Goal: Transaction & Acquisition: Obtain resource

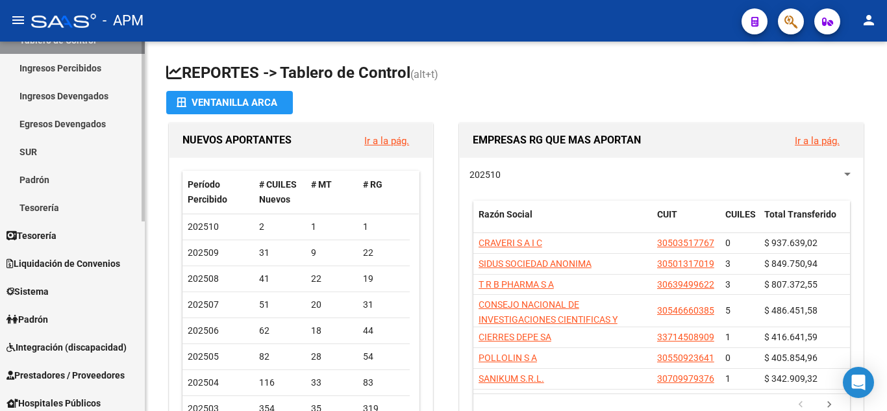
scroll to position [130, 0]
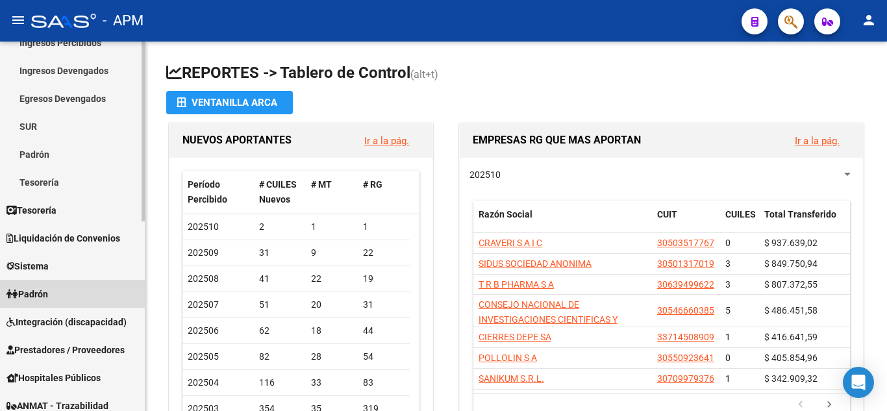
click at [39, 289] on span "Padrón" at bounding box center [27, 294] width 42 height 14
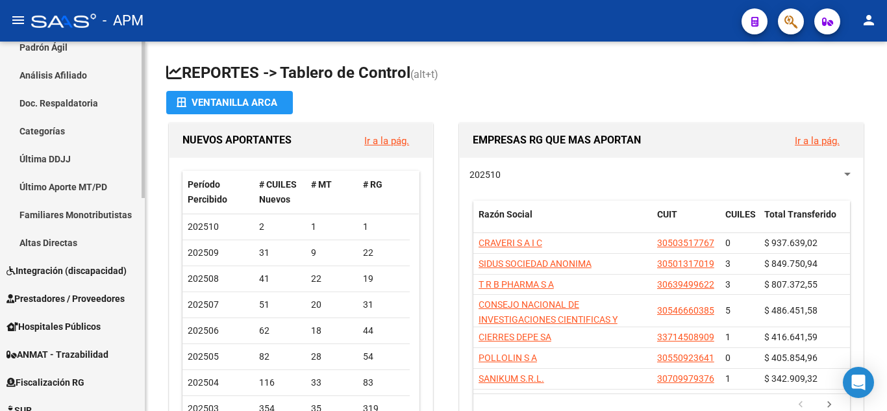
scroll to position [389, 0]
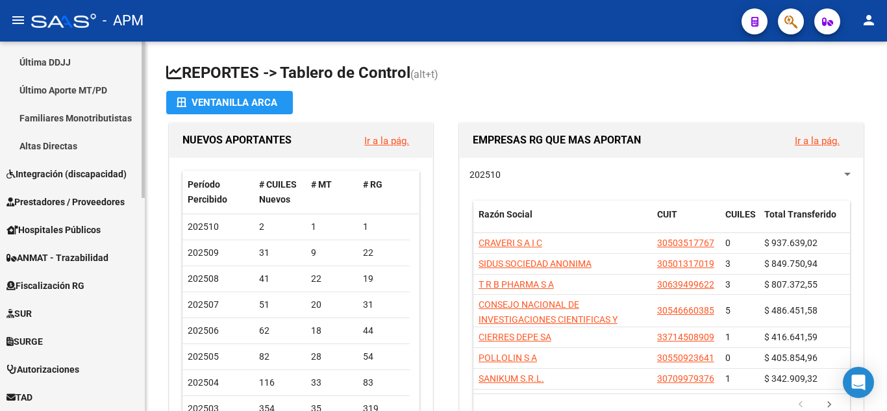
click at [51, 169] on span "Integración (discapacidad)" at bounding box center [66, 174] width 120 height 14
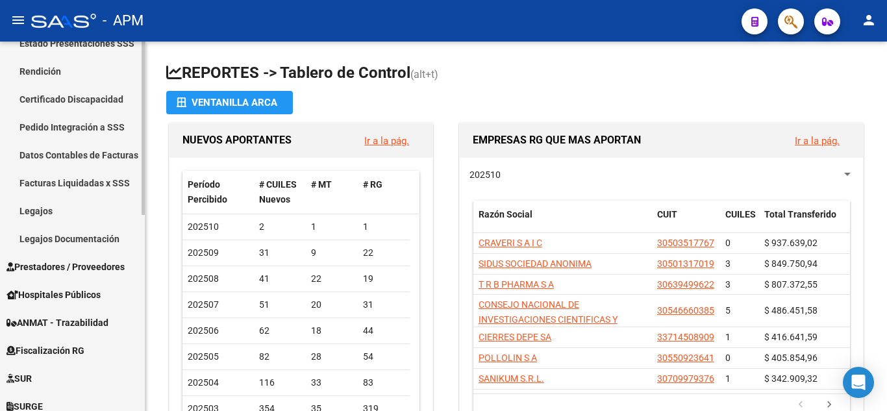
scroll to position [260, 0]
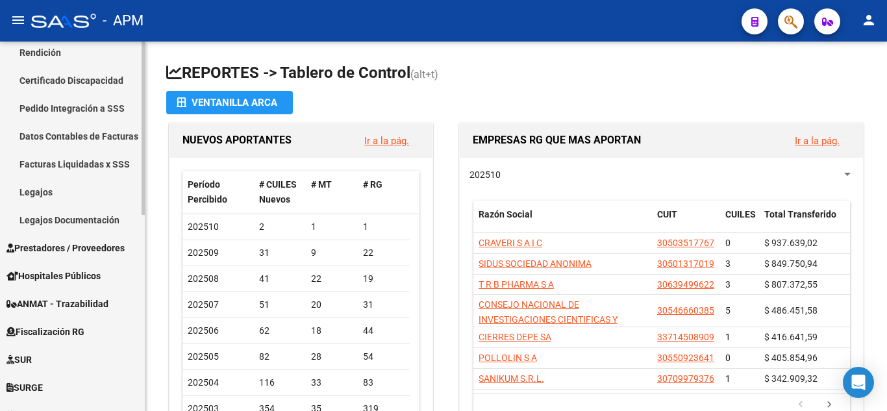
click at [49, 247] on span "Prestadores / Proveedores" at bounding box center [65, 248] width 118 height 14
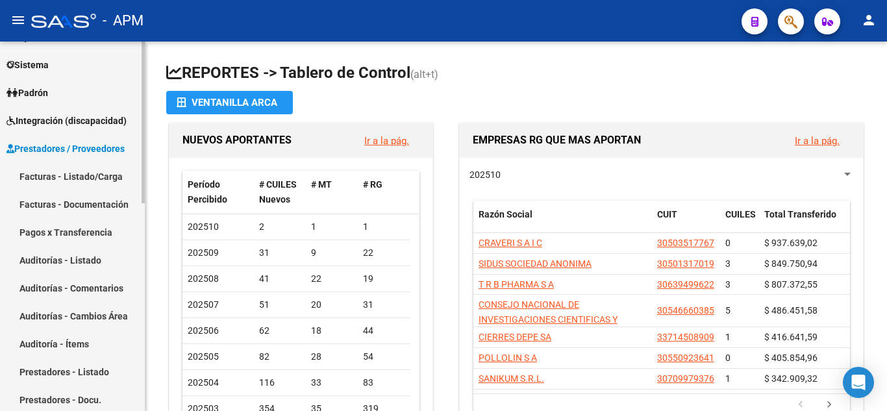
scroll to position [130, 0]
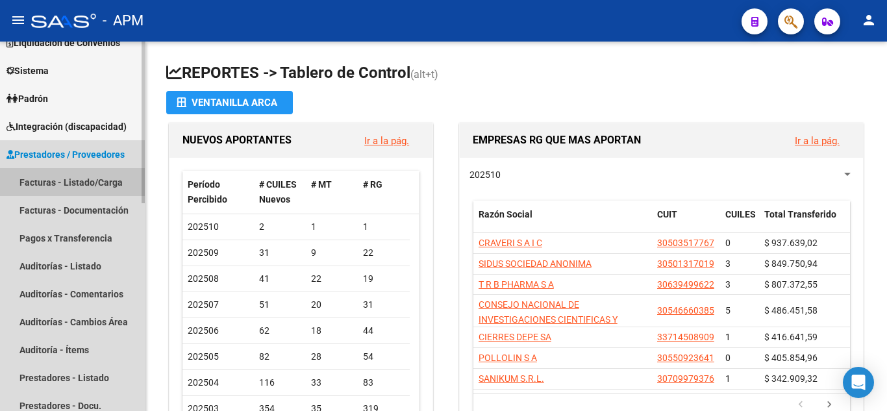
click at [64, 178] on link "Facturas - Listado/Carga" at bounding box center [72, 182] width 145 height 28
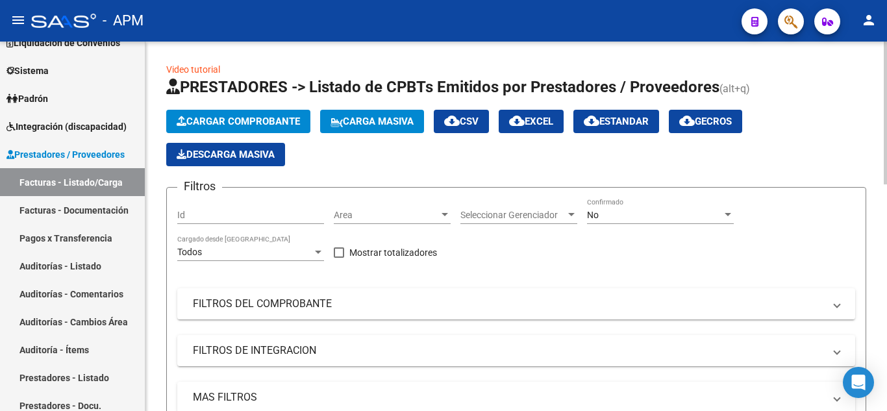
click at [673, 215] on div "No" at bounding box center [654, 215] width 135 height 11
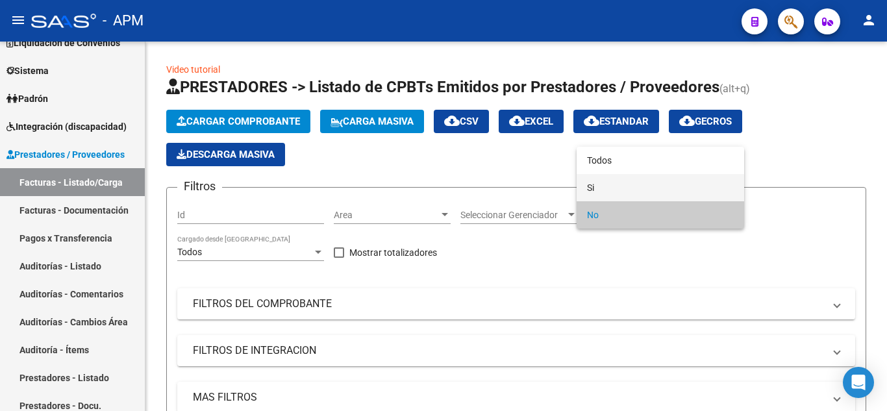
click at [670, 195] on span "Si" at bounding box center [660, 187] width 147 height 27
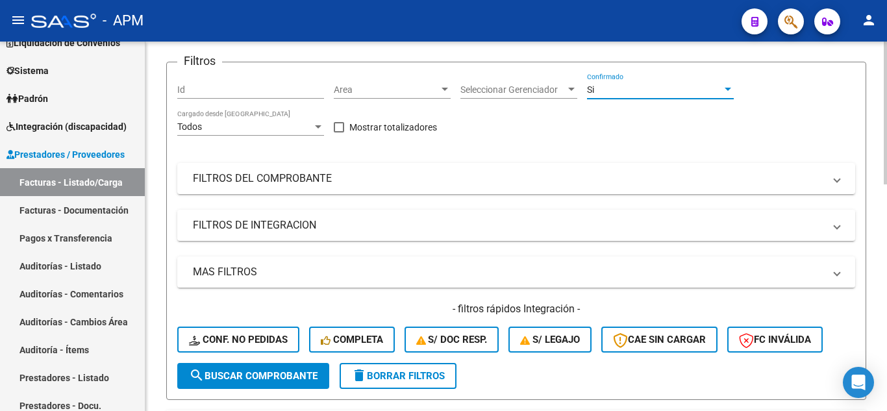
scroll to position [130, 0]
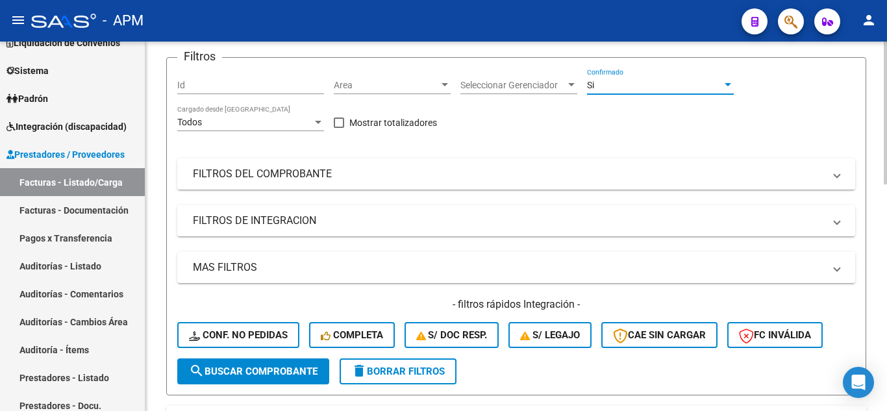
click at [400, 180] on mat-panel-title "FILTROS DEL COMPROBANTE" at bounding box center [508, 174] width 631 height 14
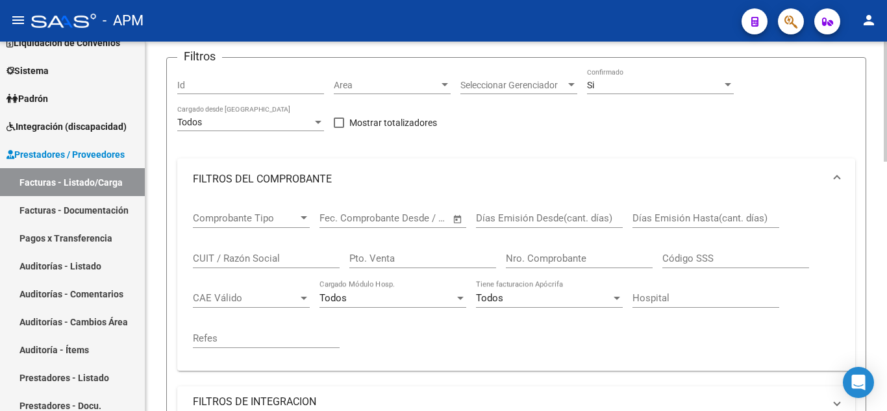
click at [541, 256] on input "Nro. Comprobante" at bounding box center [579, 258] width 147 height 12
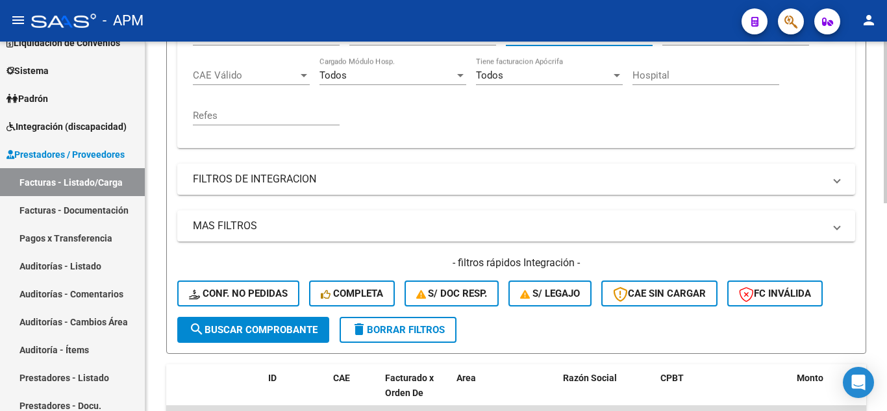
scroll to position [474, 0]
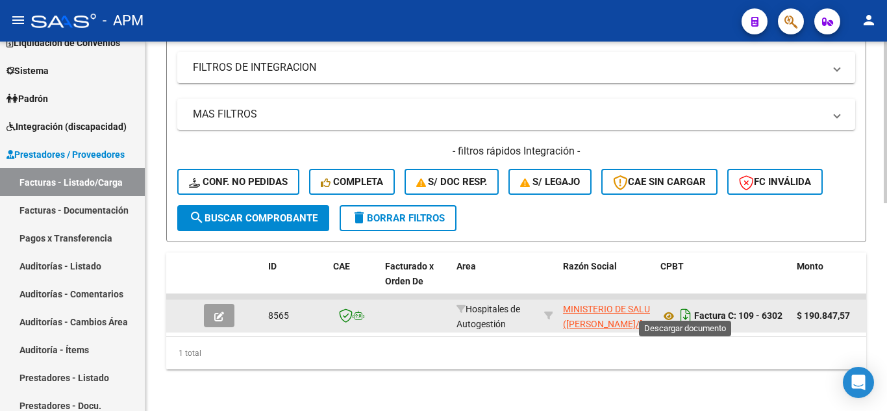
click at [686, 306] on icon "Descargar documento" at bounding box center [685, 315] width 17 height 21
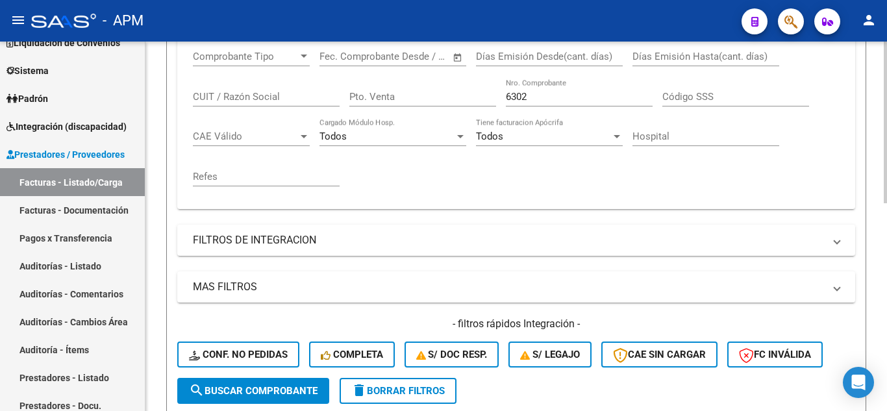
scroll to position [215, 0]
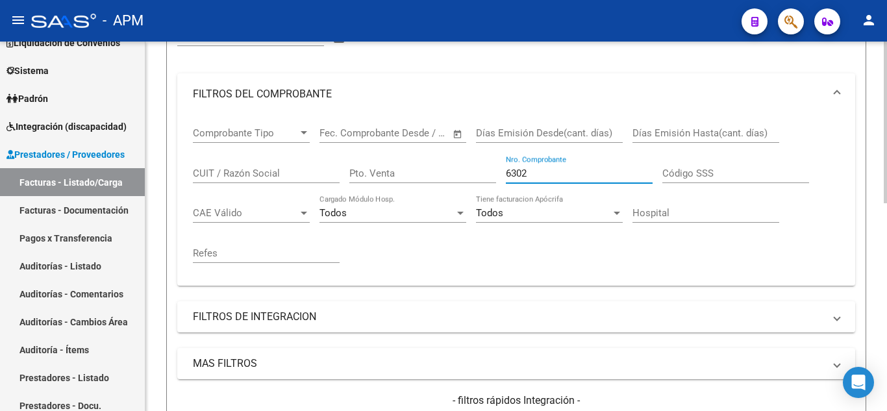
drag, startPoint x: 533, startPoint y: 168, endPoint x: 452, endPoint y: 167, distance: 80.5
click at [452, 167] on div "Comprobante Tipo Comprobante Tipo Fecha inicio – Fecha fin Fec. Comprobante Des…" at bounding box center [516, 195] width 646 height 160
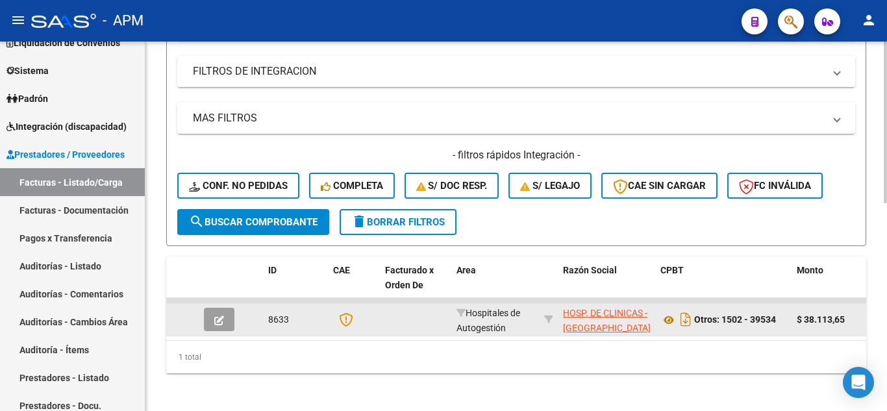
scroll to position [474, 0]
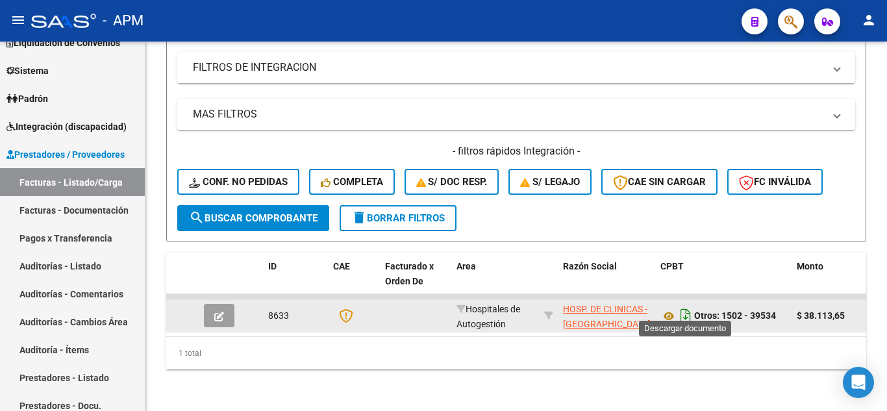
click at [681, 305] on icon "Descargar documento" at bounding box center [685, 315] width 17 height 21
click at [688, 305] on icon "Descargar documento" at bounding box center [685, 315] width 17 height 21
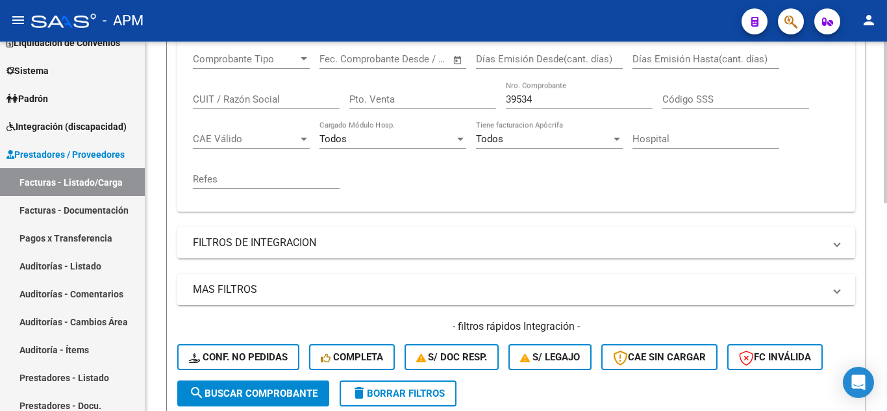
scroll to position [280, 0]
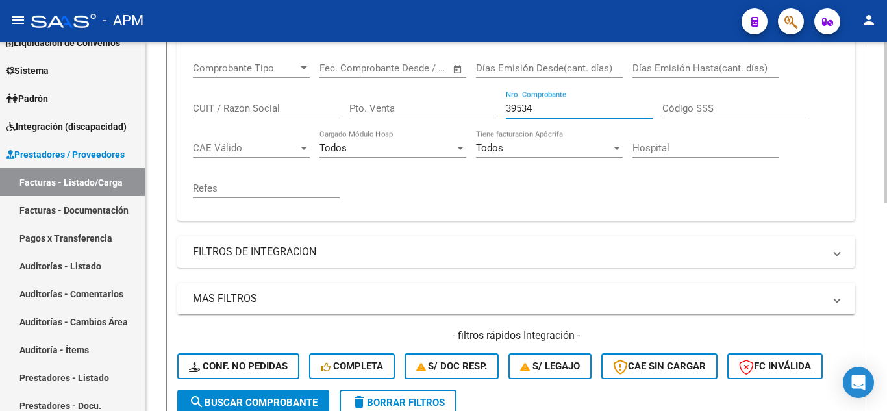
drag, startPoint x: 534, startPoint y: 109, endPoint x: 425, endPoint y: 103, distance: 109.2
click at [425, 103] on div "Comprobante Tipo Comprobante Tipo Fecha inicio – Fecha fin Fec. Comprobante Des…" at bounding box center [516, 130] width 646 height 160
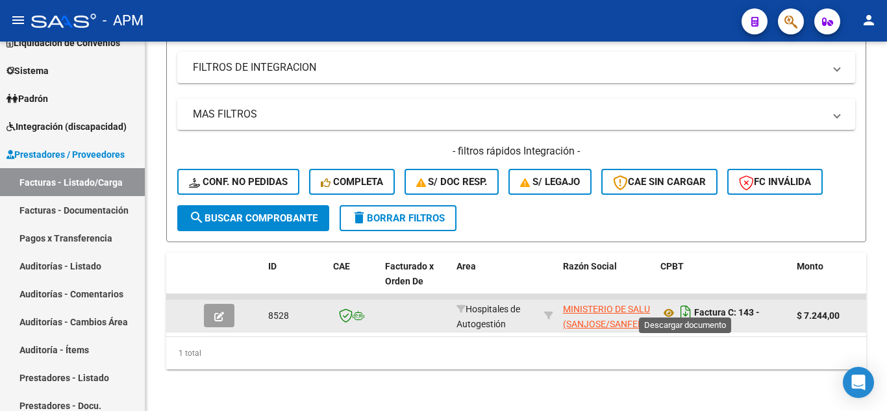
click at [681, 306] on icon "Descargar documento" at bounding box center [685, 312] width 17 height 21
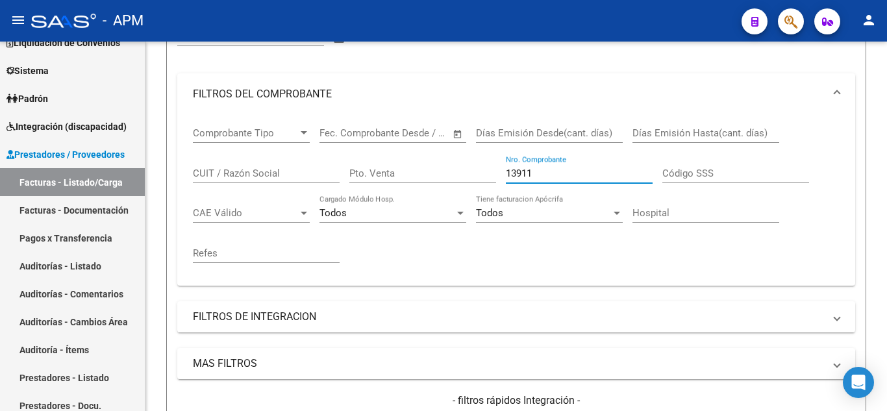
drag, startPoint x: 554, startPoint y: 169, endPoint x: 493, endPoint y: 178, distance: 61.6
click at [493, 178] on div "Comprobante Tipo Comprobante Tipo Fecha inicio – Fecha fin Fec. Comprobante Des…" at bounding box center [516, 195] width 646 height 160
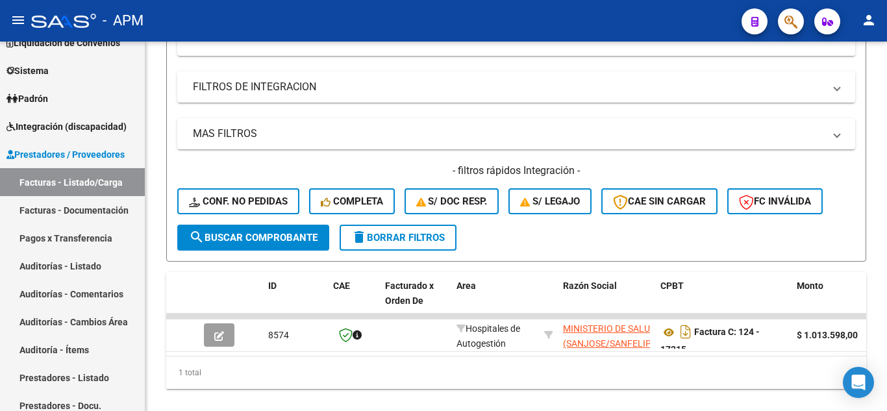
scroll to position [474, 0]
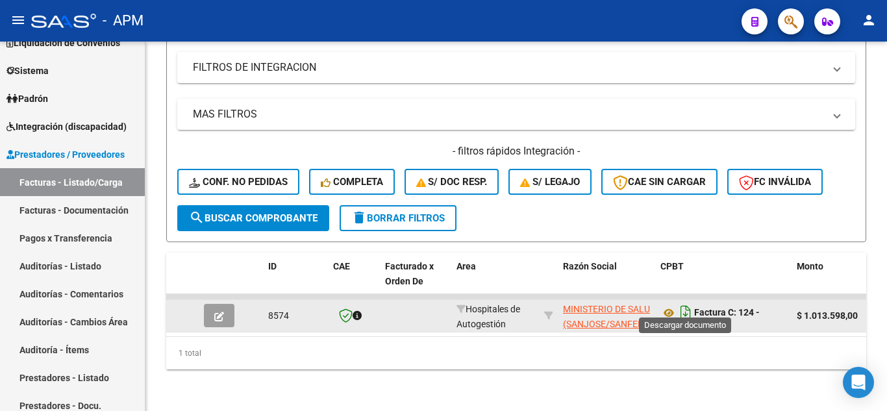
type input "17215"
click at [692, 302] on icon "Descargar documento" at bounding box center [685, 312] width 17 height 21
click at [73, 94] on link "Padrón" at bounding box center [72, 98] width 145 height 28
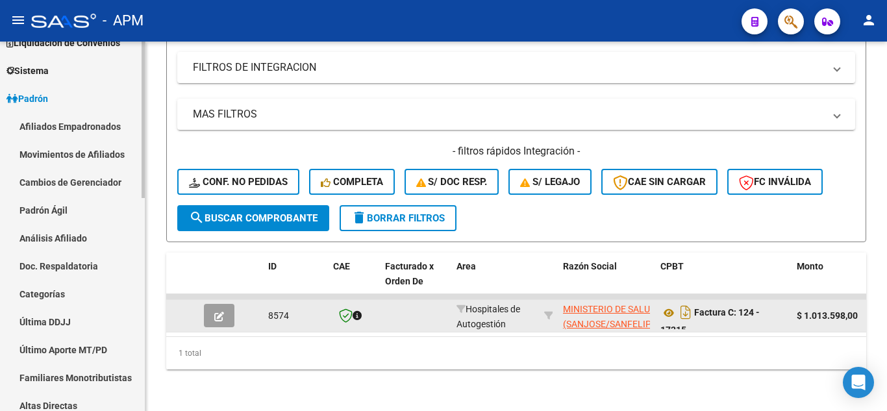
click at [71, 120] on link "Afiliados Empadronados" at bounding box center [72, 126] width 145 height 28
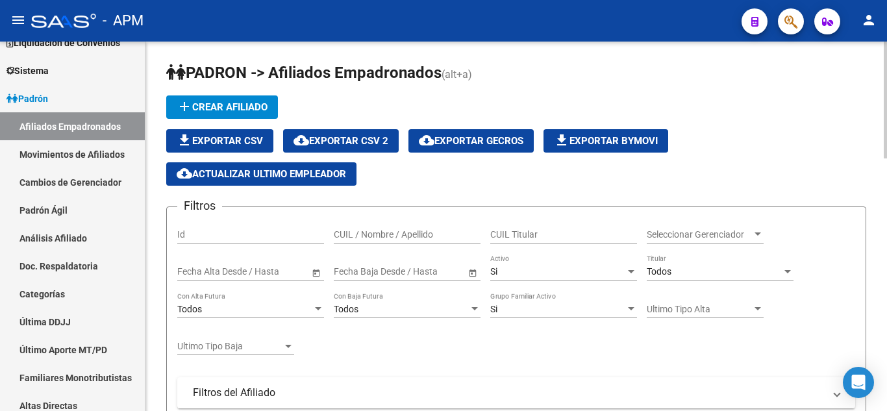
click at [374, 236] on input "CUIL / Nombre / Apellido" at bounding box center [407, 234] width 147 height 11
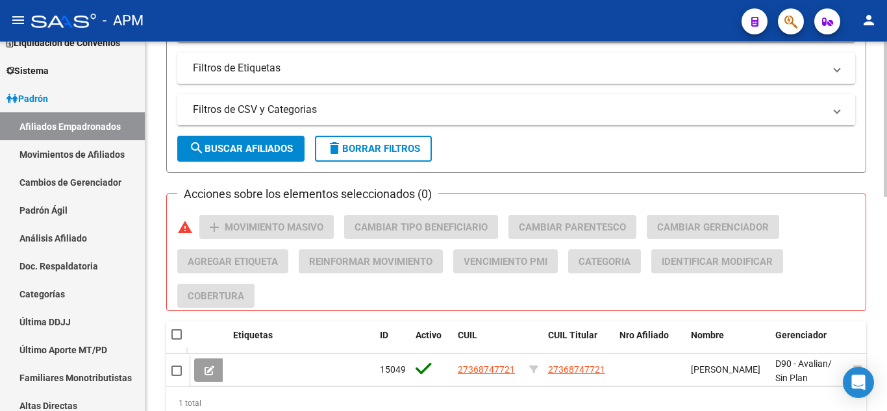
scroll to position [509, 0]
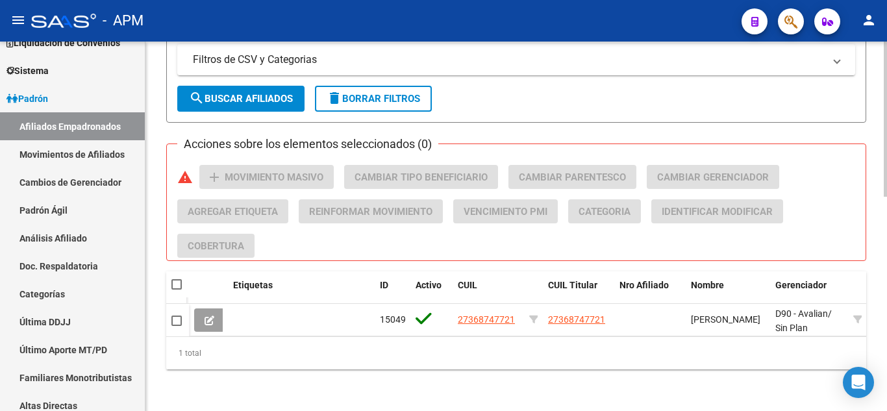
type input "36874772"
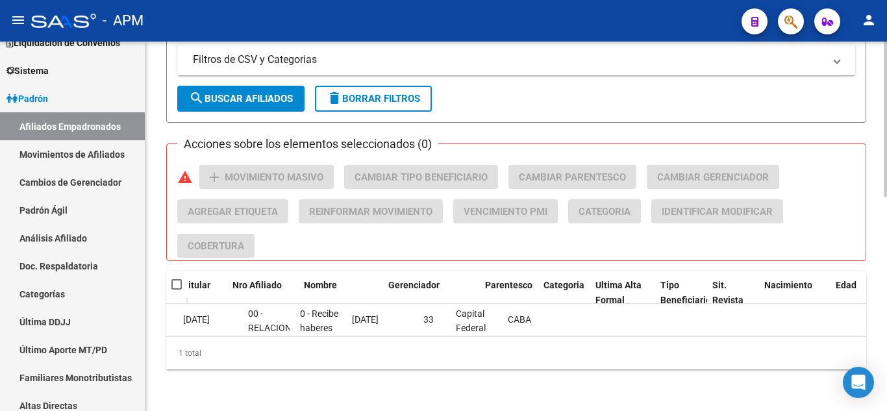
scroll to position [0, 0]
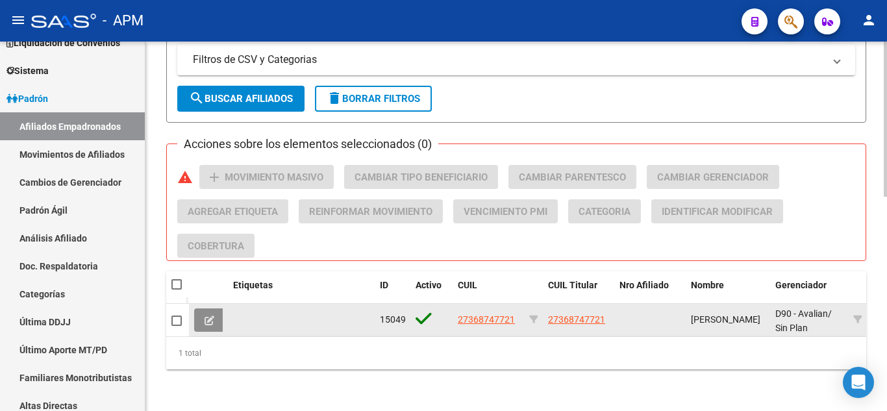
click at [215, 308] on button at bounding box center [209, 319] width 31 height 23
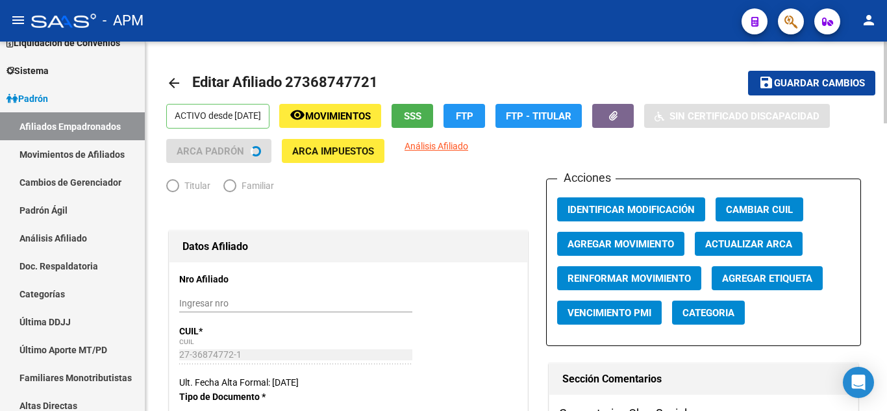
radio input "true"
type input "30-51986836-5"
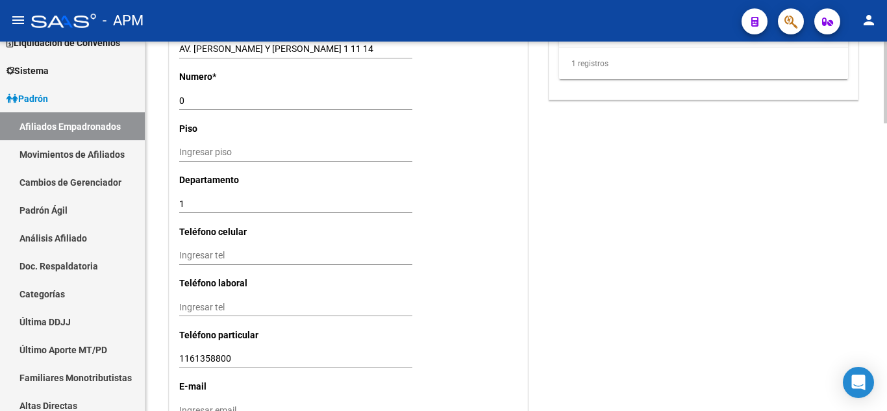
scroll to position [1301, 0]
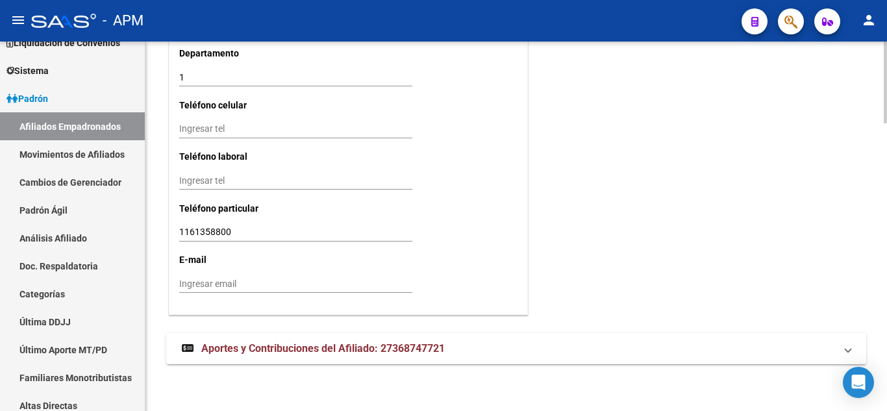
click at [418, 348] on span "Aportes y Contribuciones del Afiliado: 27368747721" at bounding box center [322, 348] width 243 height 12
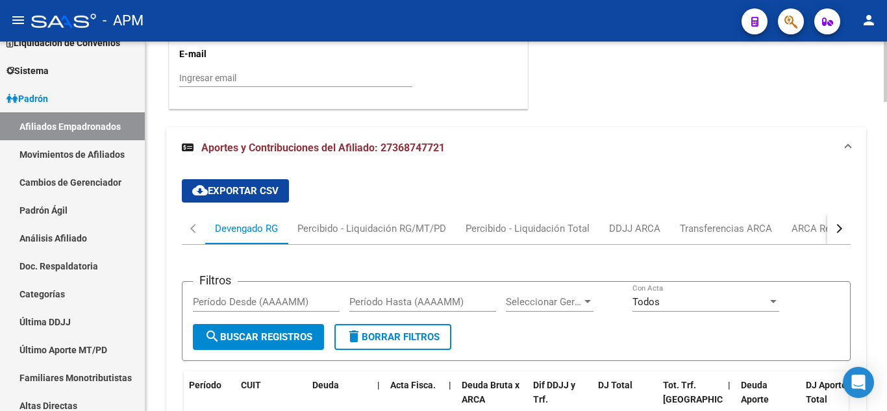
scroll to position [1496, 0]
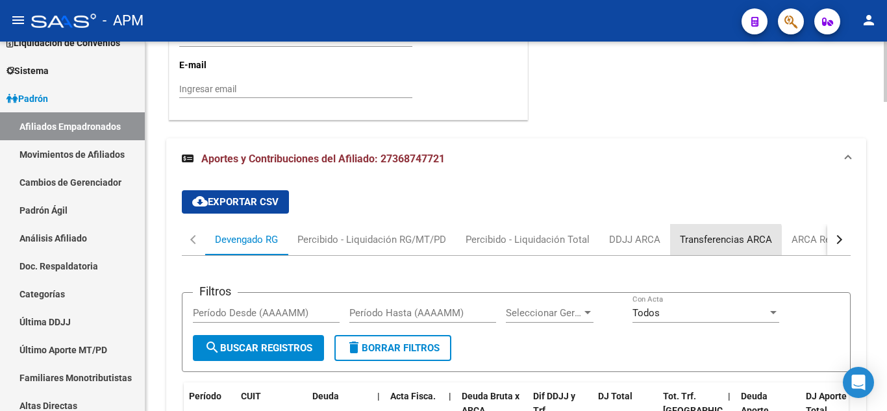
click at [721, 245] on div "Transferencias ARCA" at bounding box center [726, 239] width 92 height 14
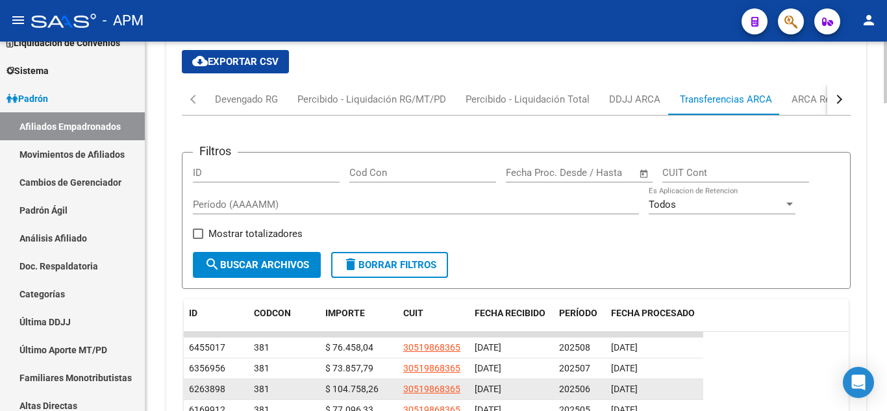
scroll to position [1573, 0]
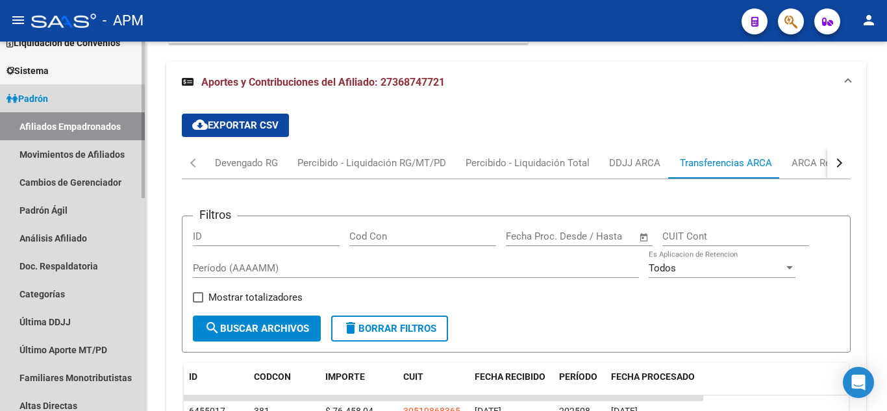
click at [66, 121] on link "Afiliados Empadronados" at bounding box center [72, 126] width 145 height 28
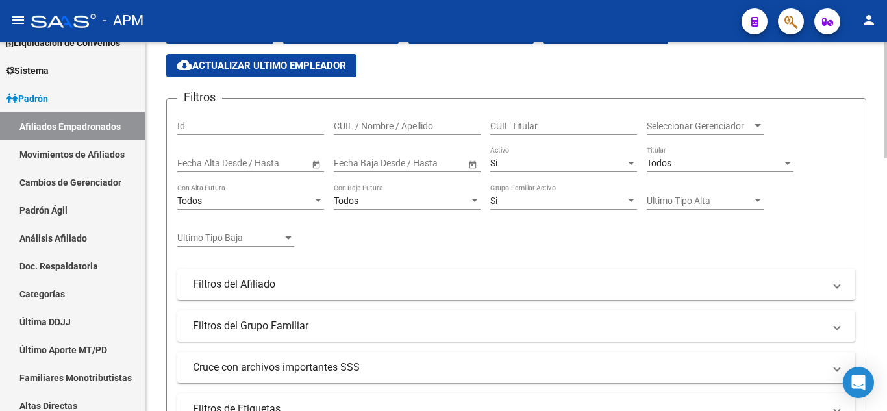
scroll to position [22, 0]
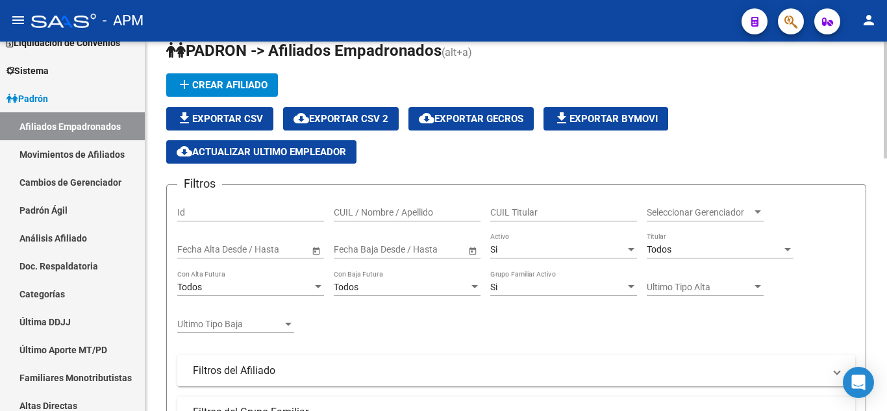
click at [403, 210] on input "CUIL / Nombre / Apellido" at bounding box center [407, 212] width 147 height 11
type input "0"
type input "27368747721"
drag, startPoint x: 403, startPoint y: 210, endPoint x: 315, endPoint y: 213, distance: 88.3
click at [315, 213] on div "Filtros Id 27368747721 CUIL / Nombre / Apellido CUIL Titular Seleccionar Gerenc…" at bounding box center [516, 352] width 678 height 315
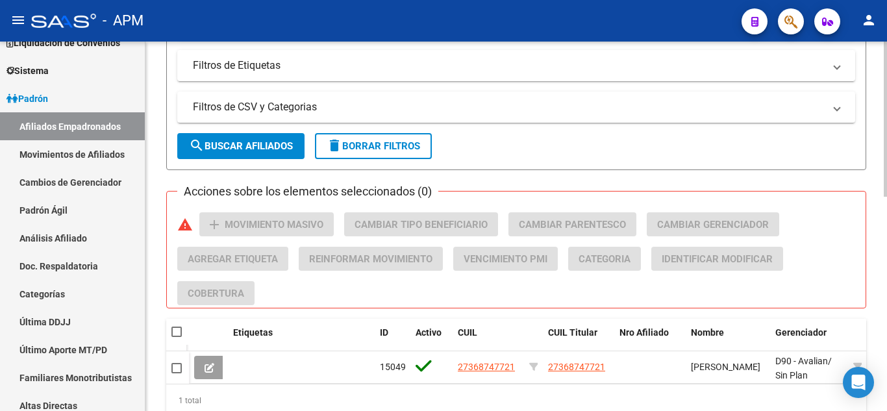
scroll to position [476, 0]
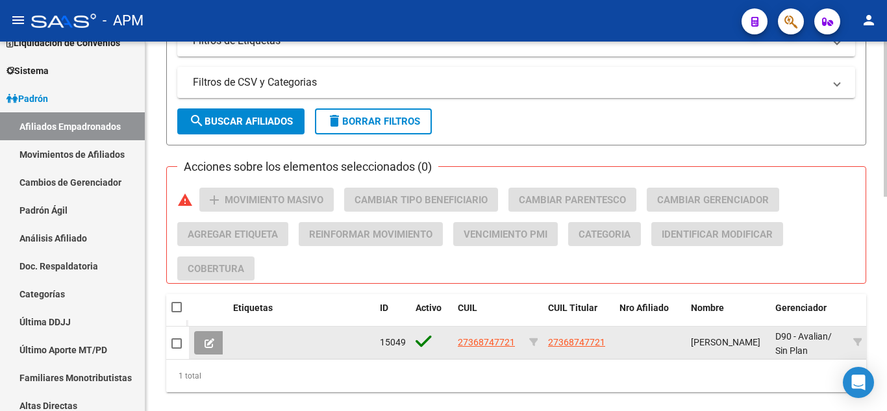
click at [209, 343] on icon at bounding box center [209, 343] width 10 height 10
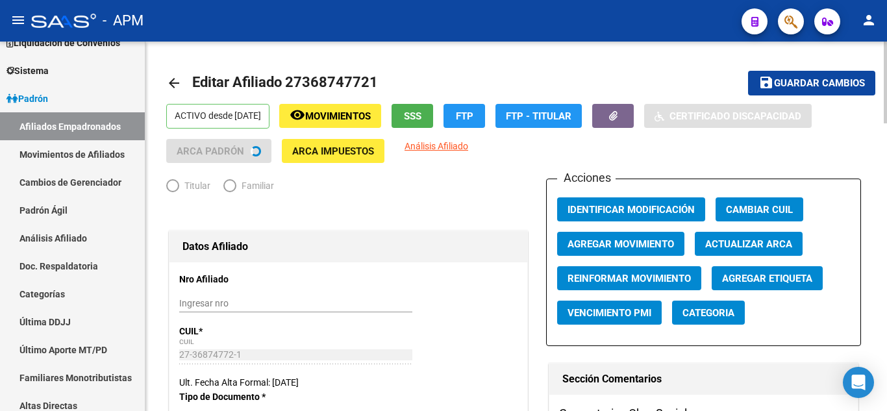
radio input "true"
type input "30-51986836-5"
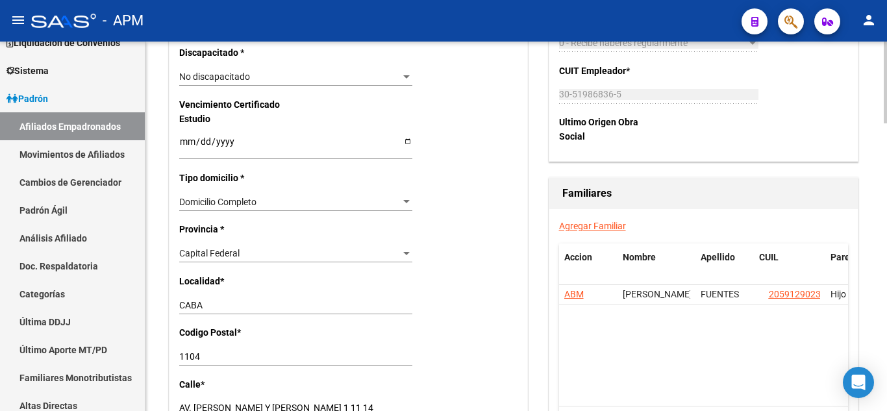
scroll to position [844, 0]
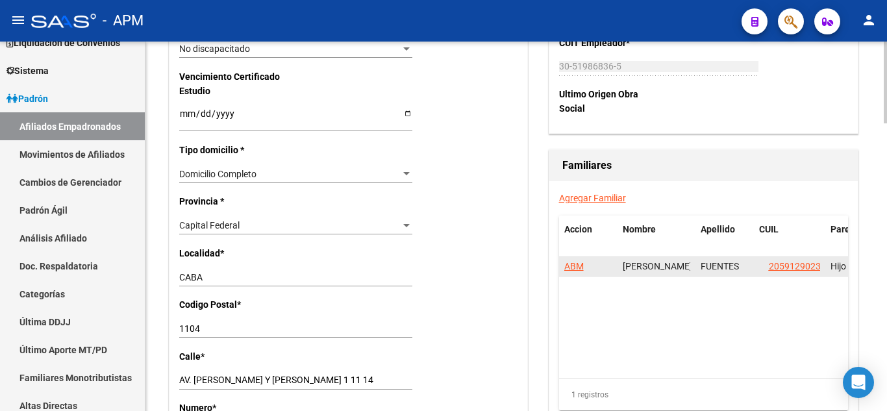
click at [570, 264] on span "ABM" at bounding box center [573, 266] width 19 height 10
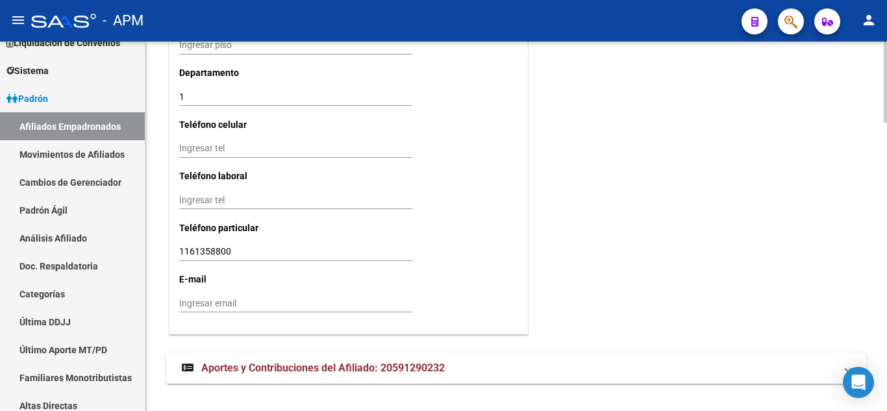
scroll to position [1316, 0]
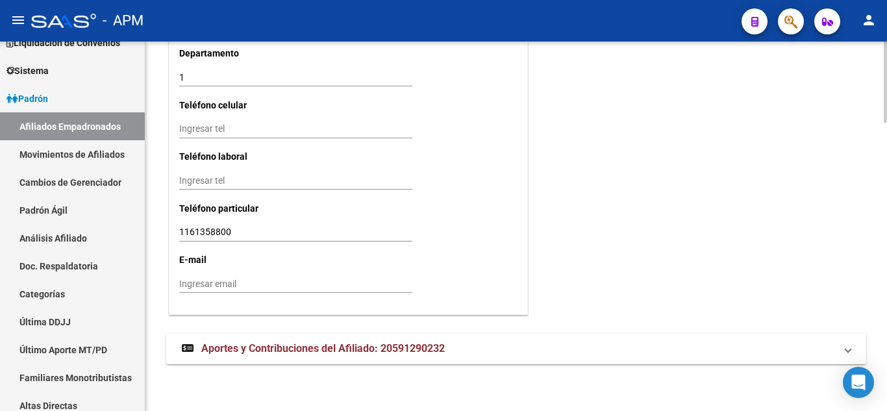
click at [386, 343] on span "Aportes y Contribuciones del Afiliado: 20591290232" at bounding box center [322, 348] width 243 height 12
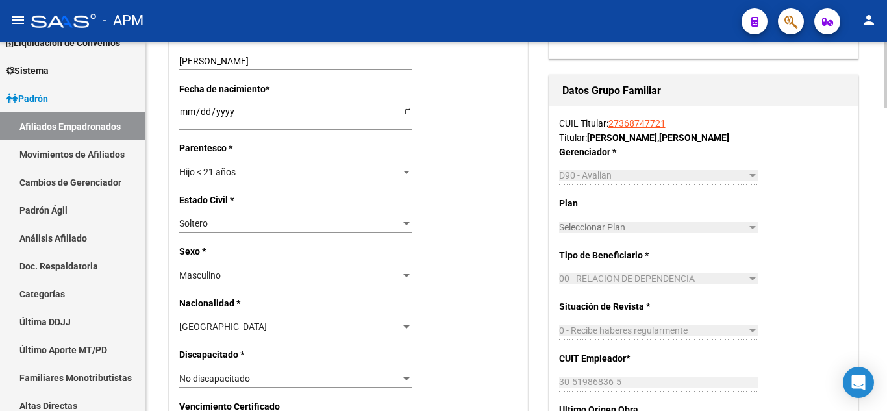
scroll to position [844, 0]
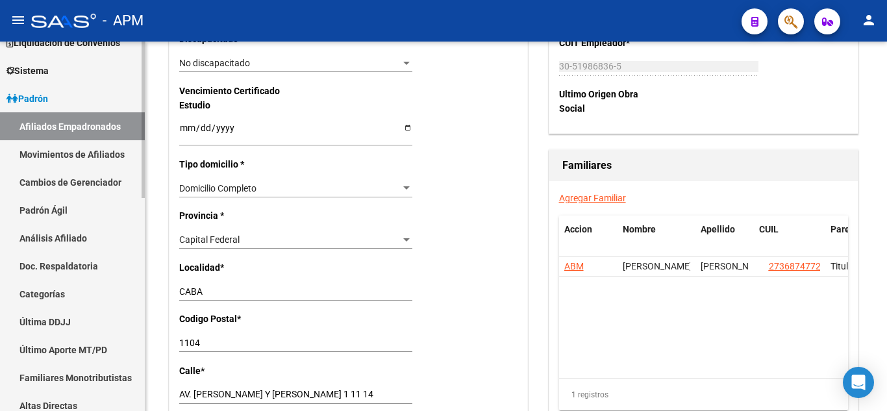
click at [108, 114] on link "Afiliados Empadronados" at bounding box center [72, 126] width 145 height 28
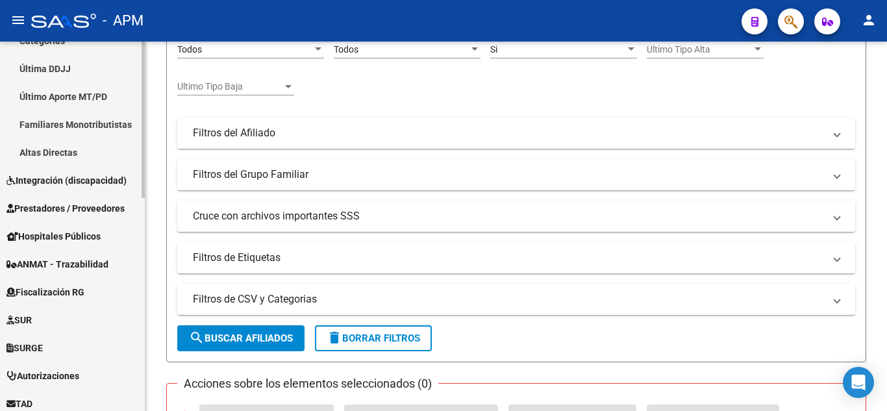
scroll to position [389, 0]
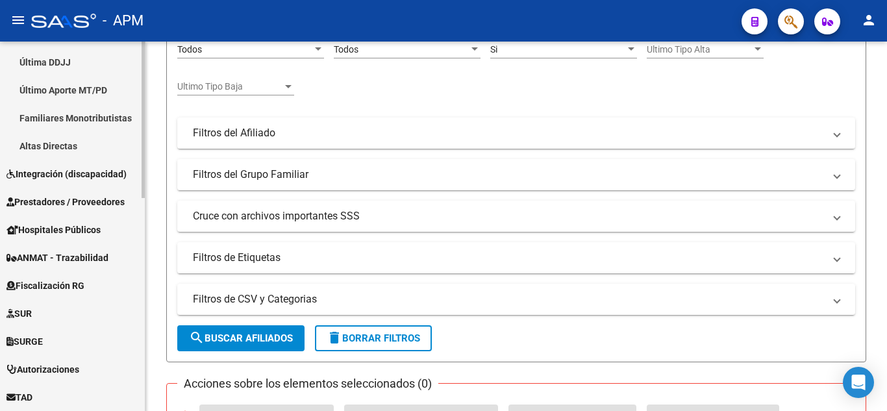
click at [59, 201] on span "Prestadores / Proveedores" at bounding box center [65, 202] width 118 height 14
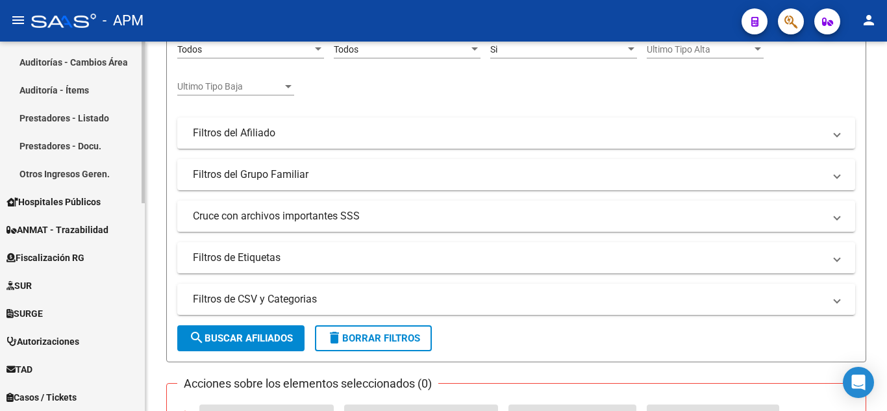
scroll to position [122, 0]
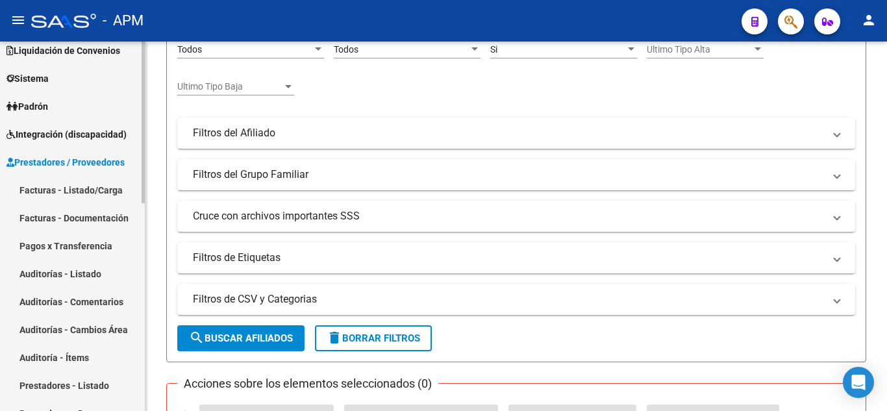
click at [68, 185] on link "Facturas - Listado/Carga" at bounding box center [72, 190] width 145 height 28
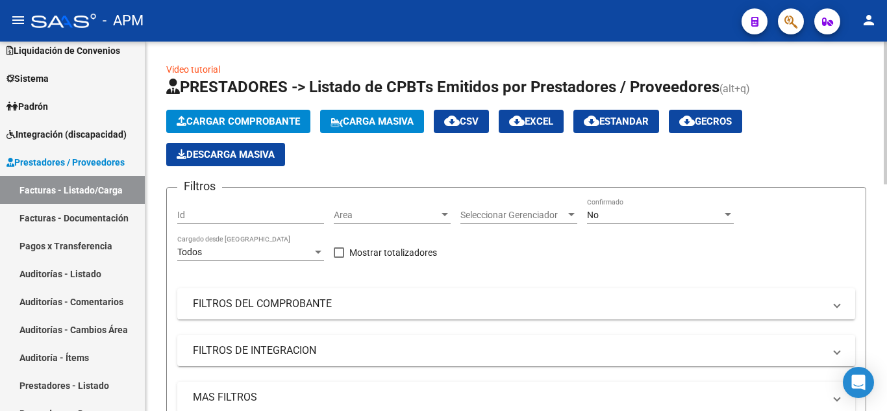
click at [615, 211] on div "No" at bounding box center [654, 215] width 135 height 11
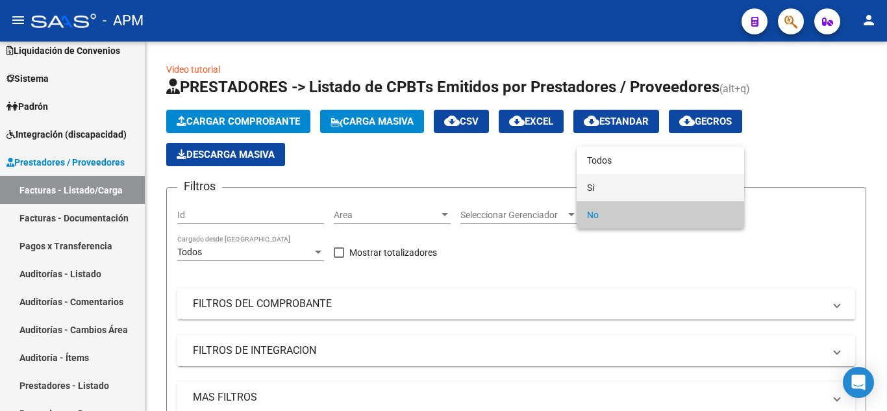
click at [618, 187] on span "Si" at bounding box center [660, 187] width 147 height 27
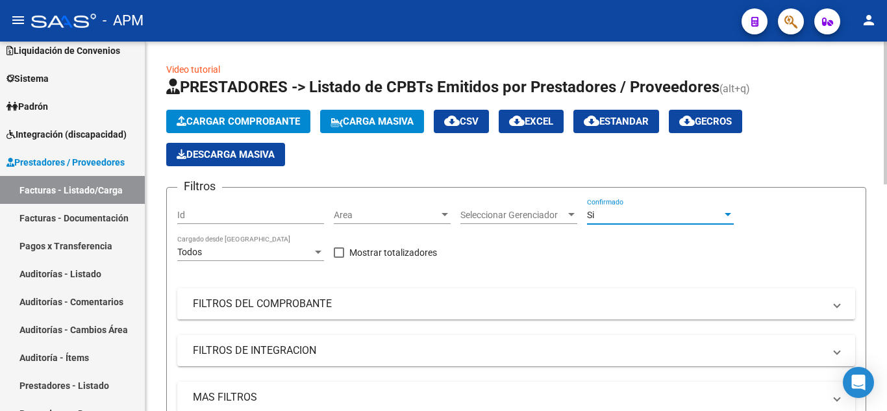
click at [593, 307] on mat-panel-title "FILTROS DEL COMPROBANTE" at bounding box center [508, 304] width 631 height 14
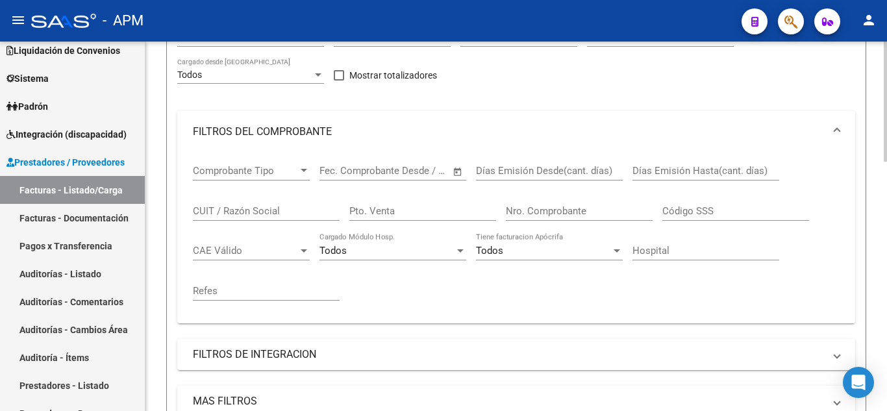
scroll to position [195, 0]
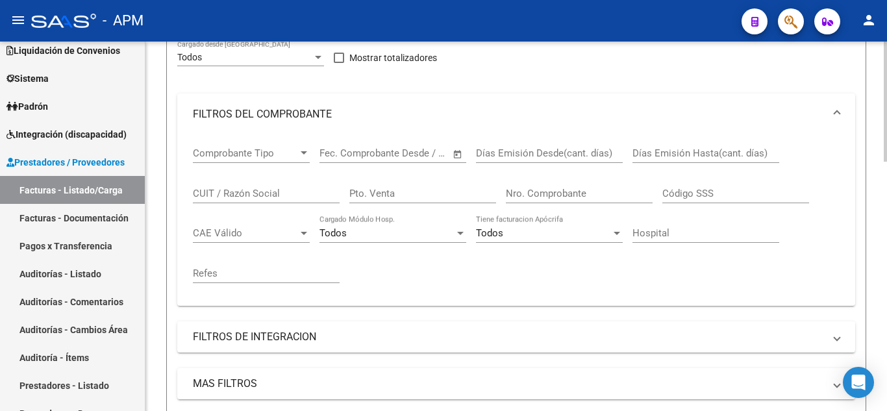
click at [598, 188] on input "Nro. Comprobante" at bounding box center [579, 194] width 147 height 12
type input "18"
click at [402, 197] on input "Pto. Venta" at bounding box center [422, 194] width 147 height 12
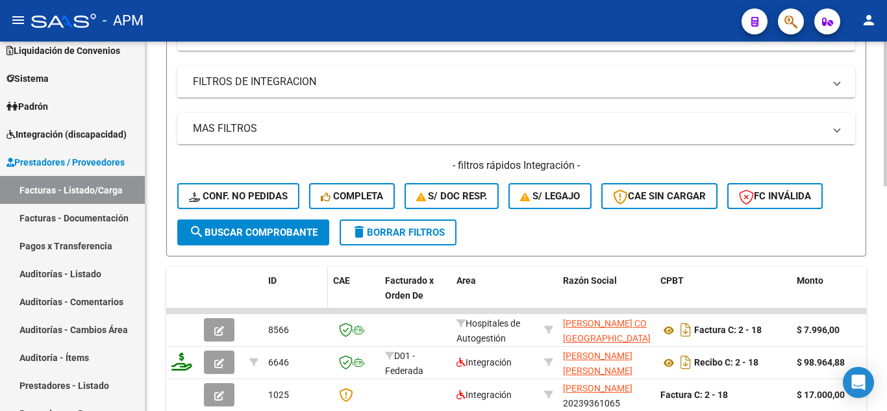
scroll to position [454, 0]
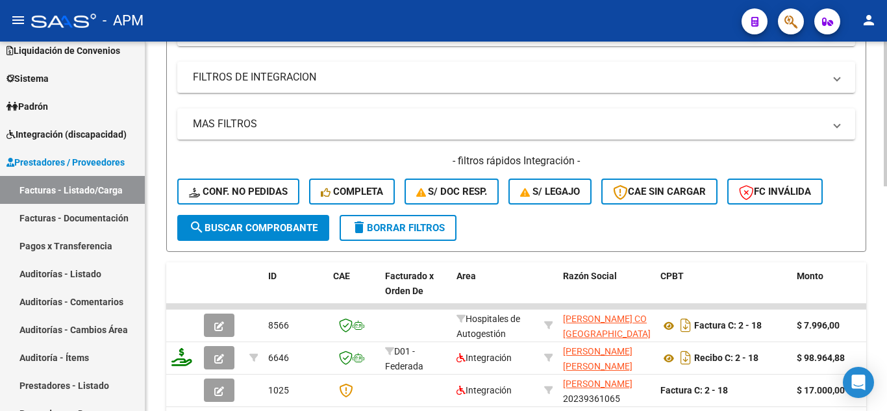
type input "2"
click at [245, 231] on span "search Buscar Comprobante" at bounding box center [253, 228] width 129 height 12
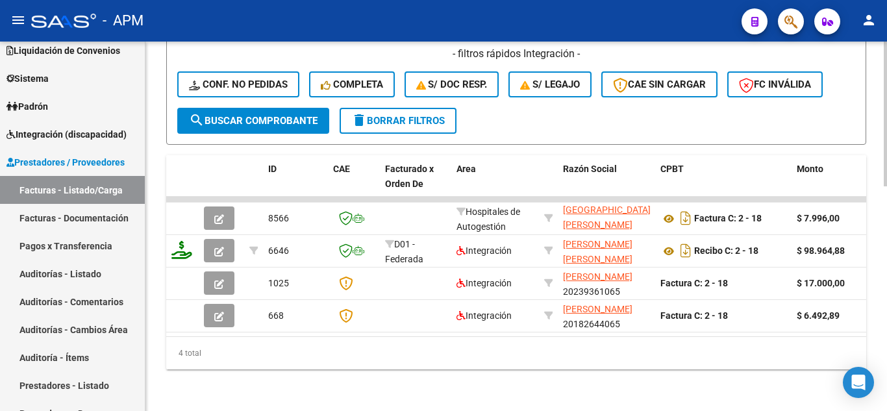
scroll to position [572, 0]
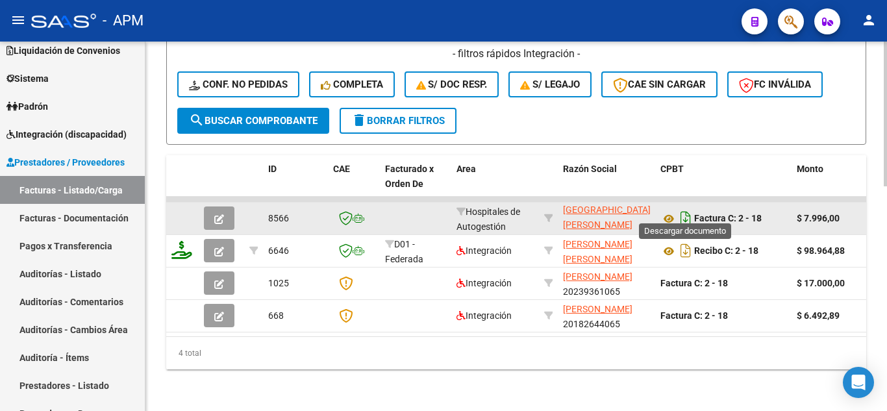
click at [686, 208] on icon "Descargar documento" at bounding box center [685, 218] width 17 height 21
